Goal: Obtain resource: Download file/media

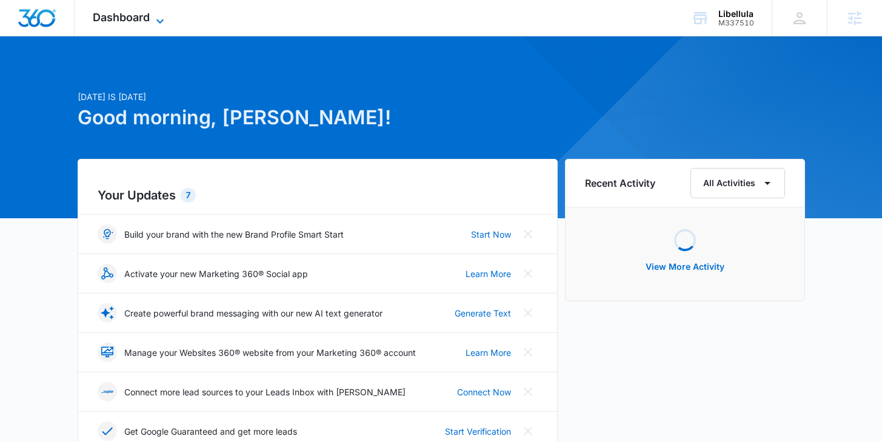
click at [126, 17] on span "Dashboard" at bounding box center [121, 17] width 57 height 13
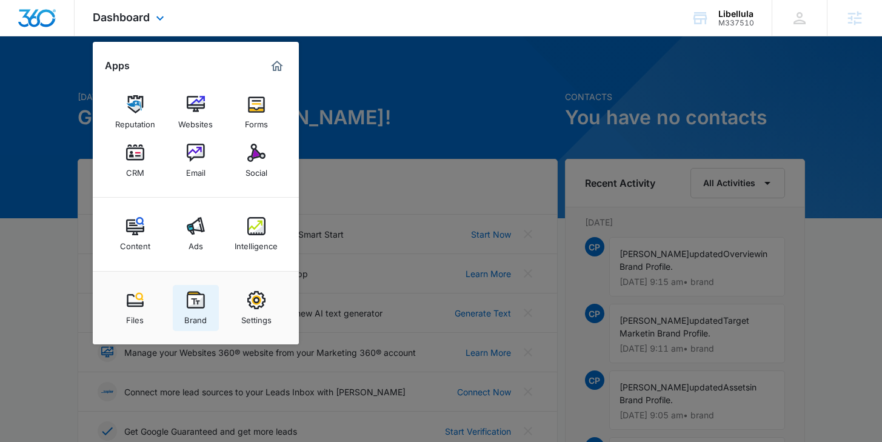
click at [201, 286] on link "Brand" at bounding box center [196, 308] width 46 height 46
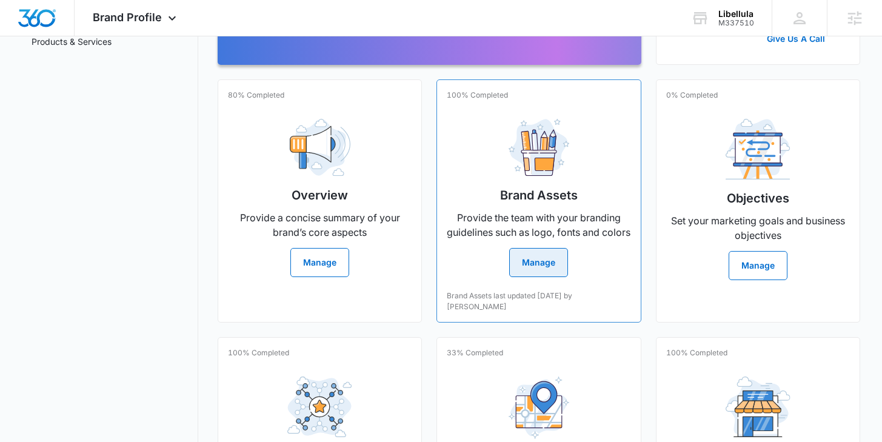
scroll to position [263, 0]
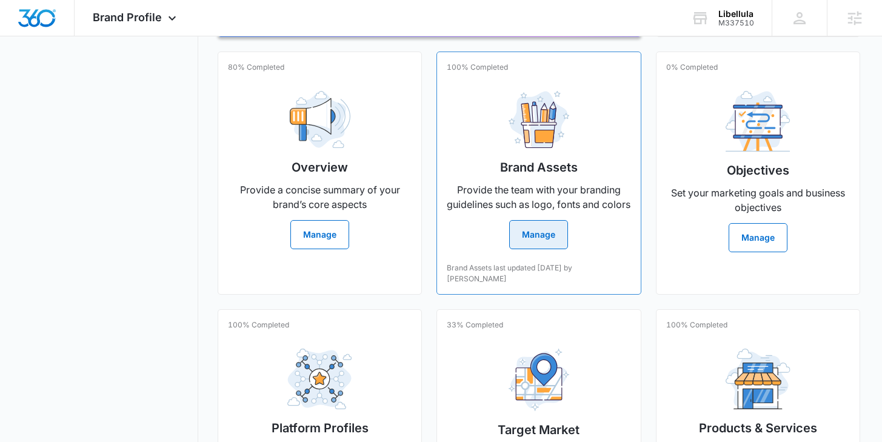
click at [477, 226] on div "Brand Assets Provide the team with your branding guidelines such as logo, fonts…" at bounding box center [539, 165] width 184 height 168
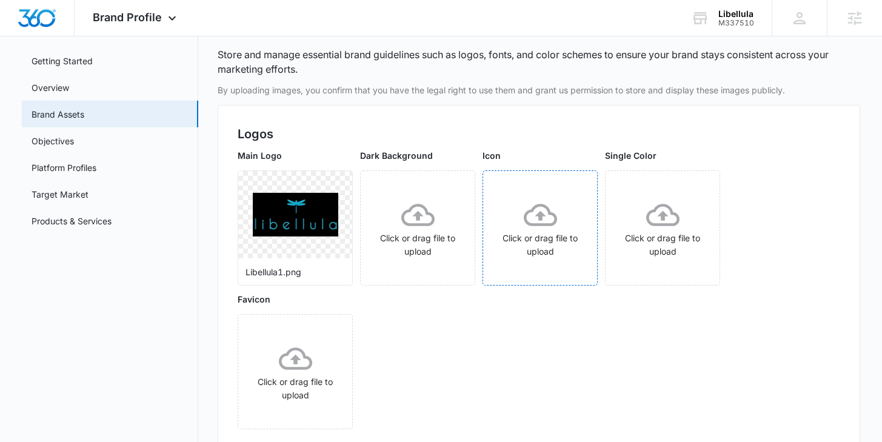
scroll to position [62, 0]
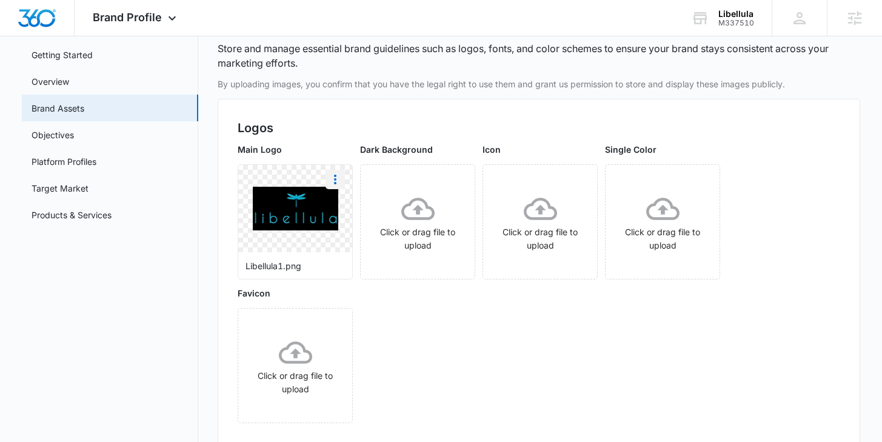
click at [341, 178] on icon "More" at bounding box center [335, 179] width 15 height 15
click at [363, 209] on div "Download" at bounding box center [360, 213] width 39 height 8
